Goal: Transaction & Acquisition: Subscribe to service/newsletter

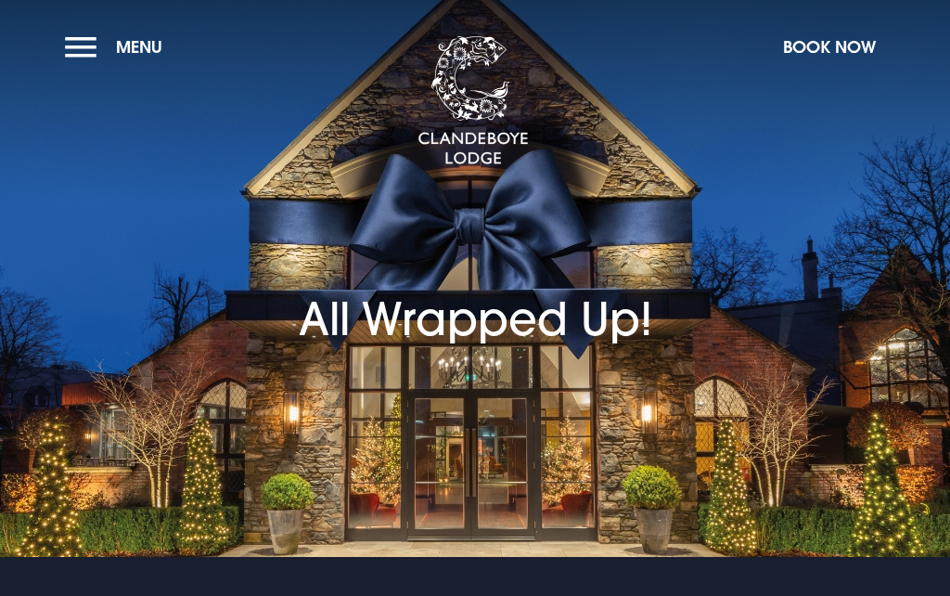
checkbox input "true"
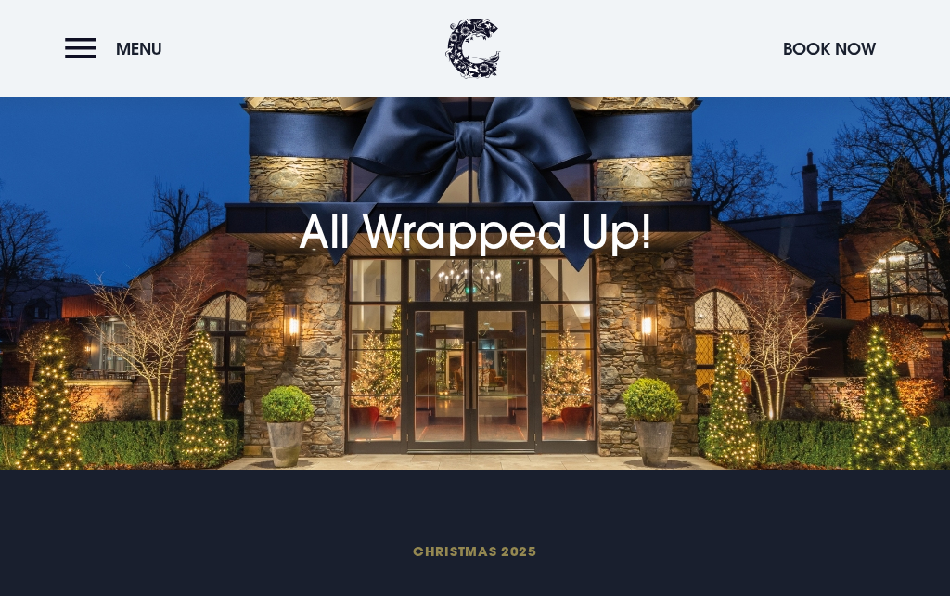
scroll to position [64, 0]
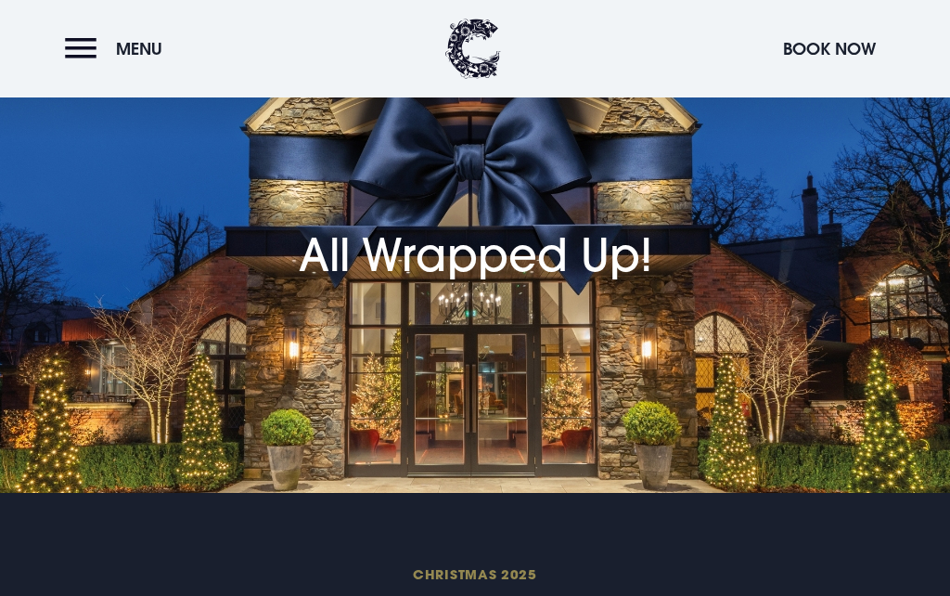
click at [94, 66] on button "Menu" at bounding box center [118, 49] width 107 height 40
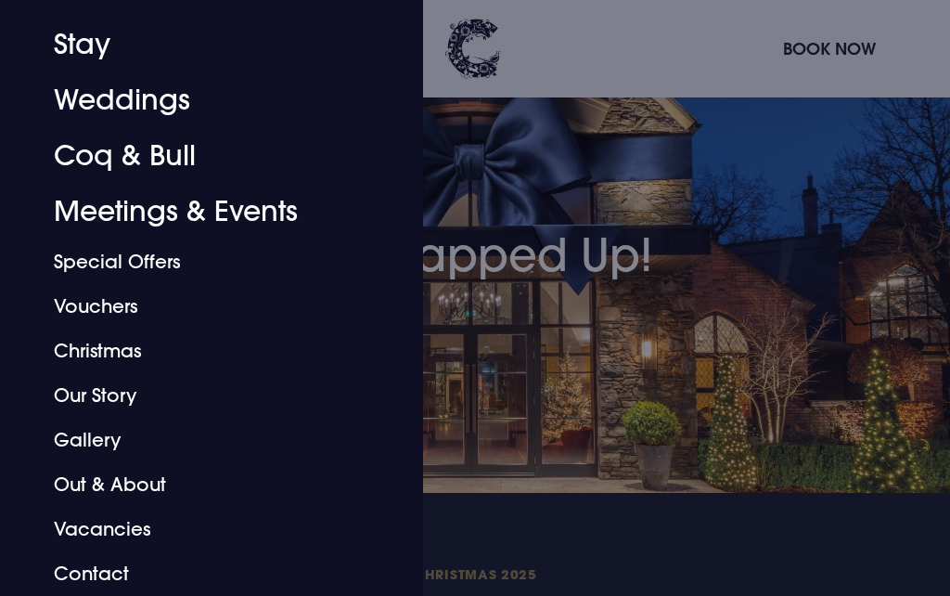
scroll to position [102, 0]
click at [153, 275] on link "Special Offers" at bounding box center [200, 261] width 293 height 45
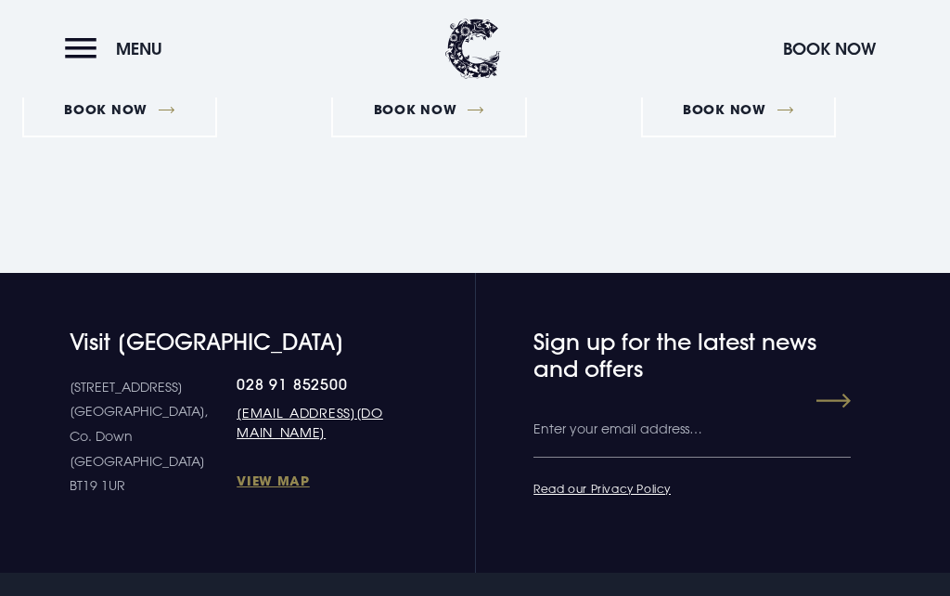
scroll to position [2192, 0]
click at [558, 431] on input "Email" at bounding box center [692, 431] width 316 height 56
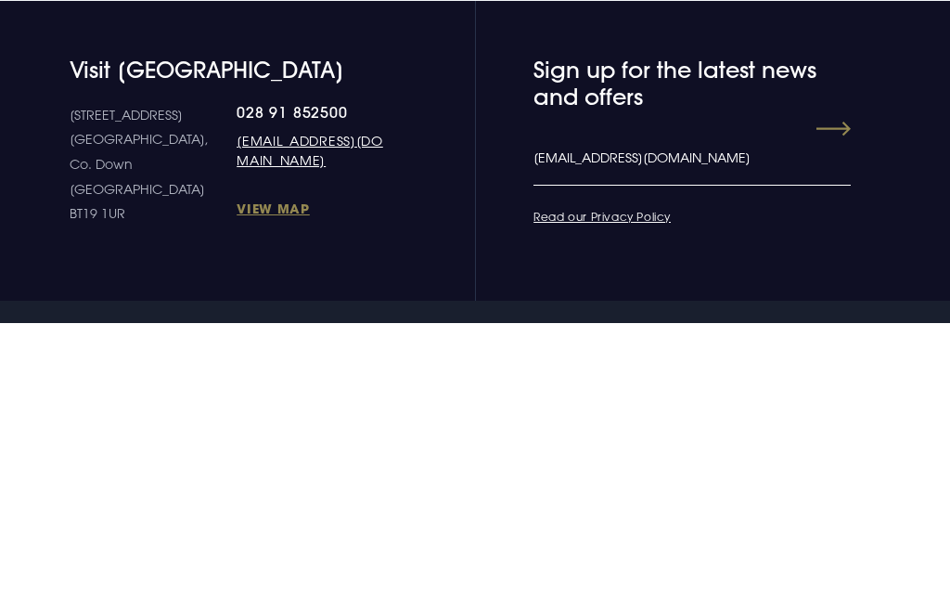
click at [826, 403] on input "pat.cunningham6@btinternet.com" at bounding box center [692, 431] width 316 height 56
type input "pat.cunningham6@btinternet.com"
click at [622, 329] on form "Leave this field blank Sign up for the latest news and offers Email pat.cunning…" at bounding box center [668, 414] width 365 height 170
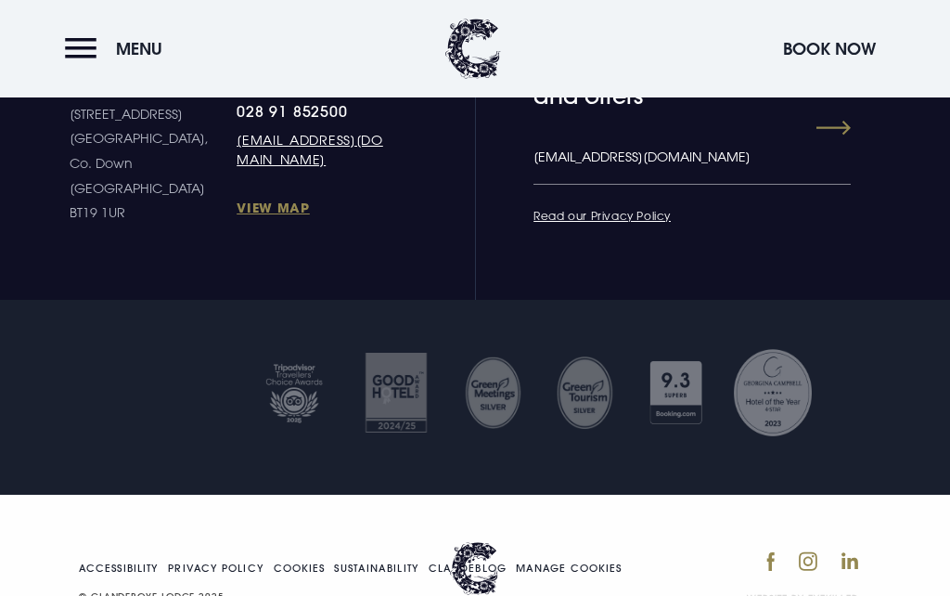
click at [849, 135] on button "Submit" at bounding box center [817, 127] width 67 height 33
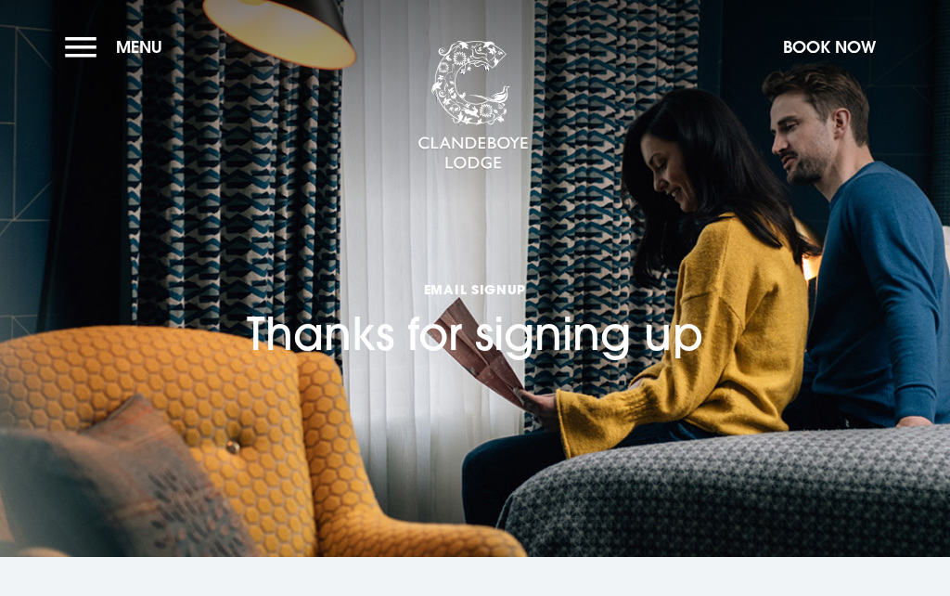
click at [98, 64] on button "Menu" at bounding box center [118, 47] width 107 height 40
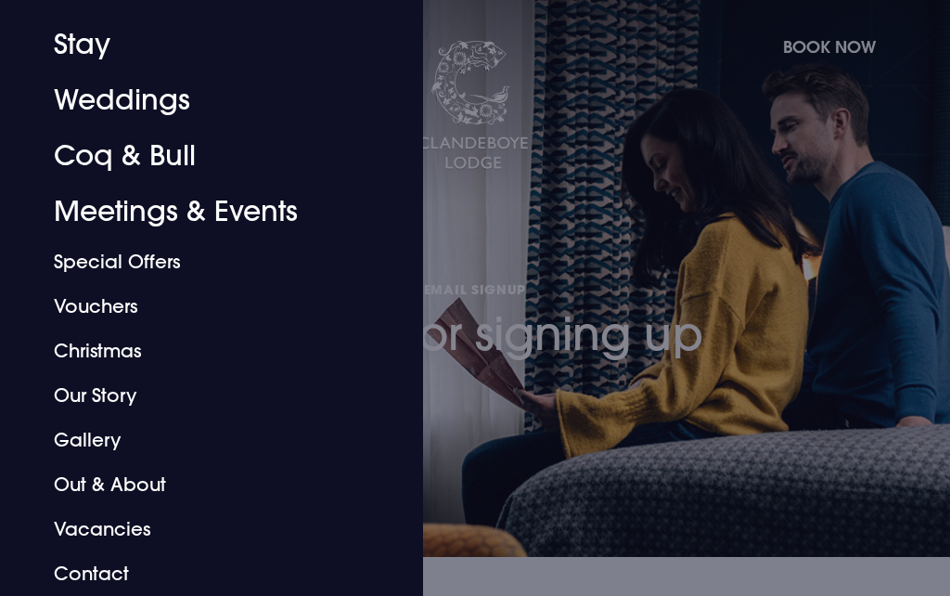
scroll to position [102, 0]
click at [106, 354] on link "Christmas" at bounding box center [200, 350] width 293 height 45
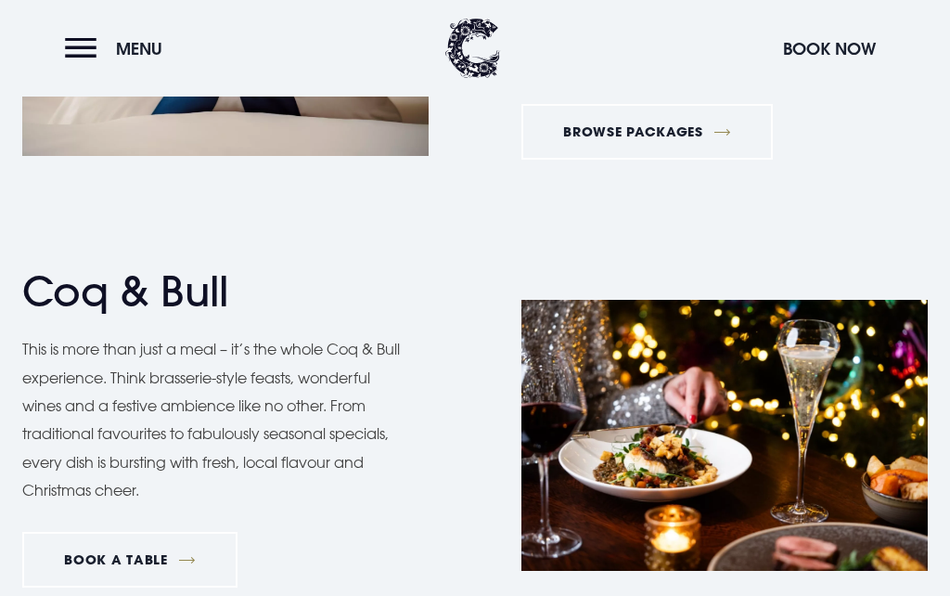
scroll to position [2448, 0]
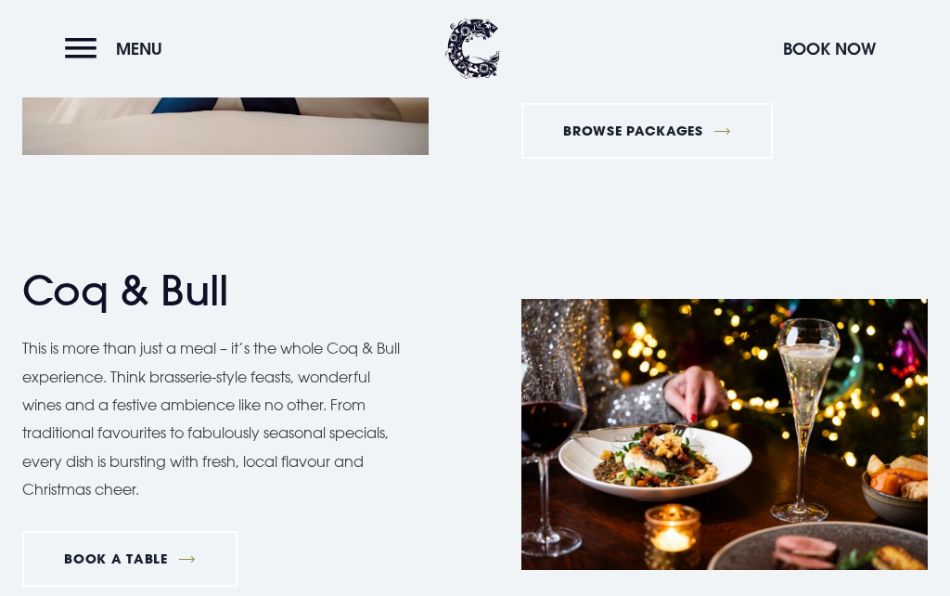
click at [163, 551] on link "BOOK A TABLE" at bounding box center [129, 559] width 215 height 56
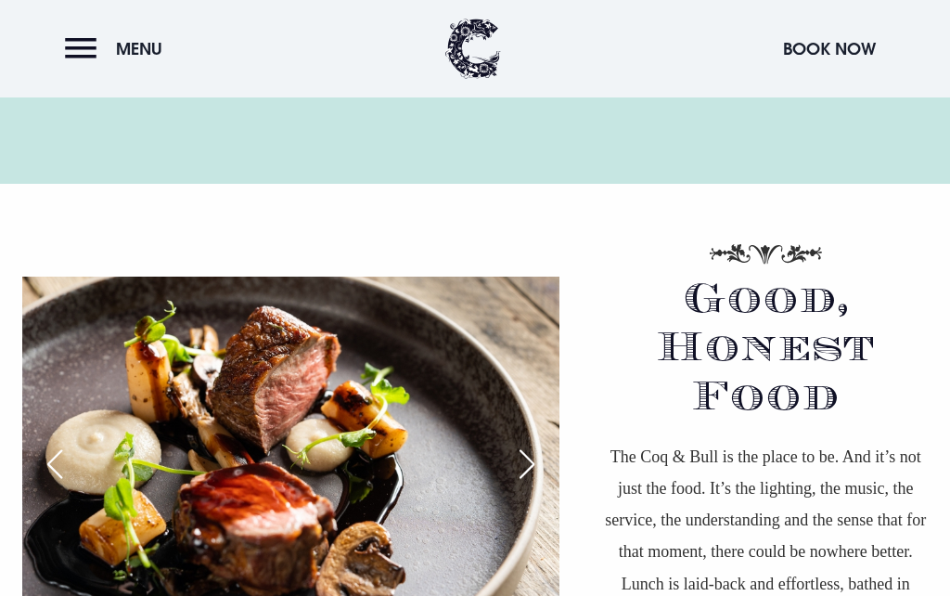
scroll to position [998, 0]
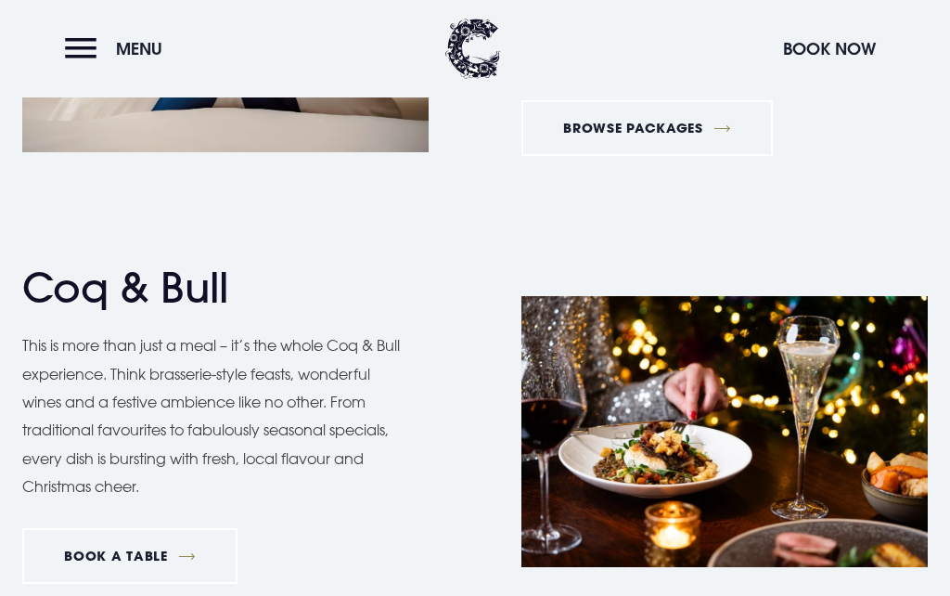
scroll to position [2449, 0]
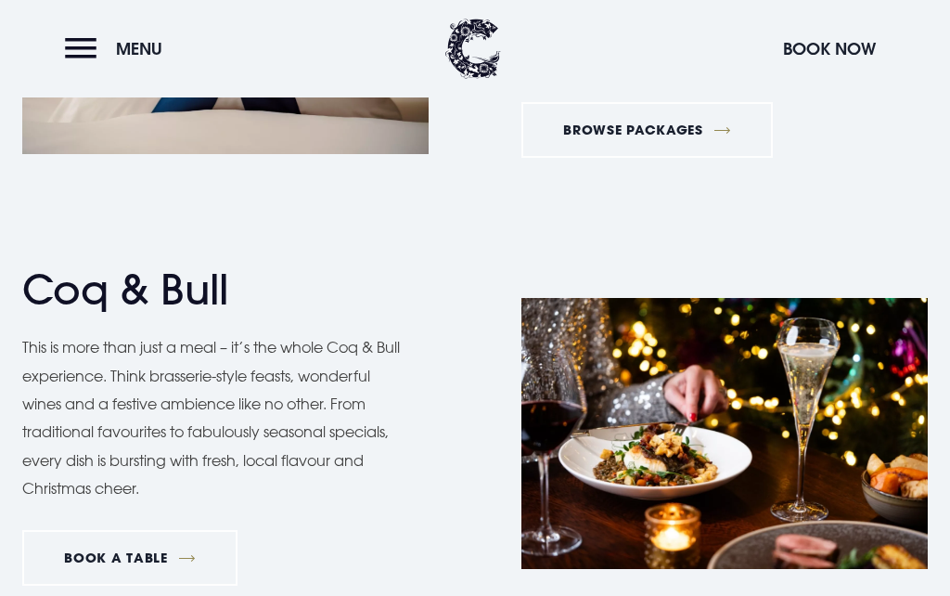
click at [88, 530] on link "BOOK A TABLE" at bounding box center [129, 558] width 215 height 56
click at [137, 57] on span "Menu" at bounding box center [139, 48] width 46 height 21
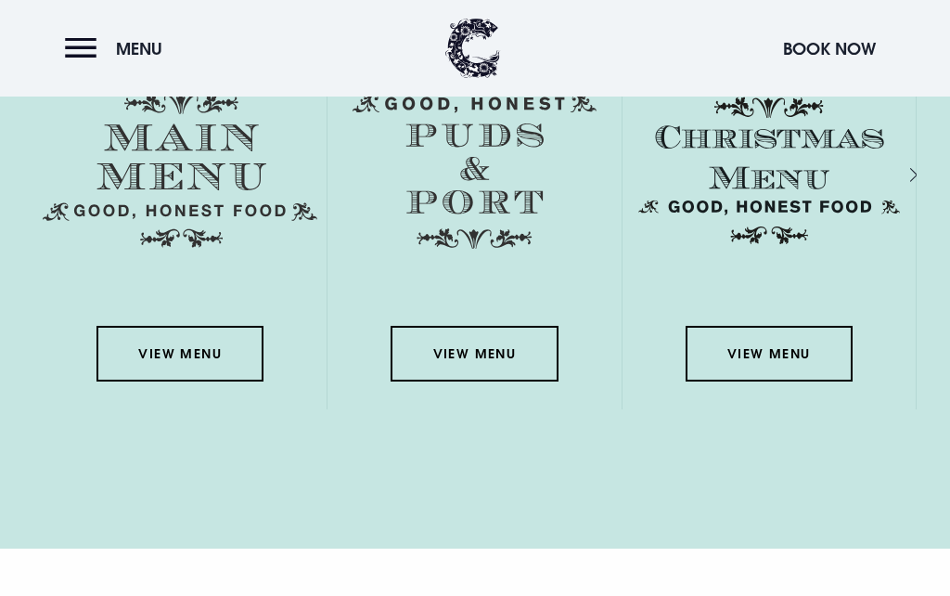
scroll to position [3069, 0]
click at [185, 381] on link "View Menu" at bounding box center [179, 354] width 167 height 56
